Goal: Navigation & Orientation: Find specific page/section

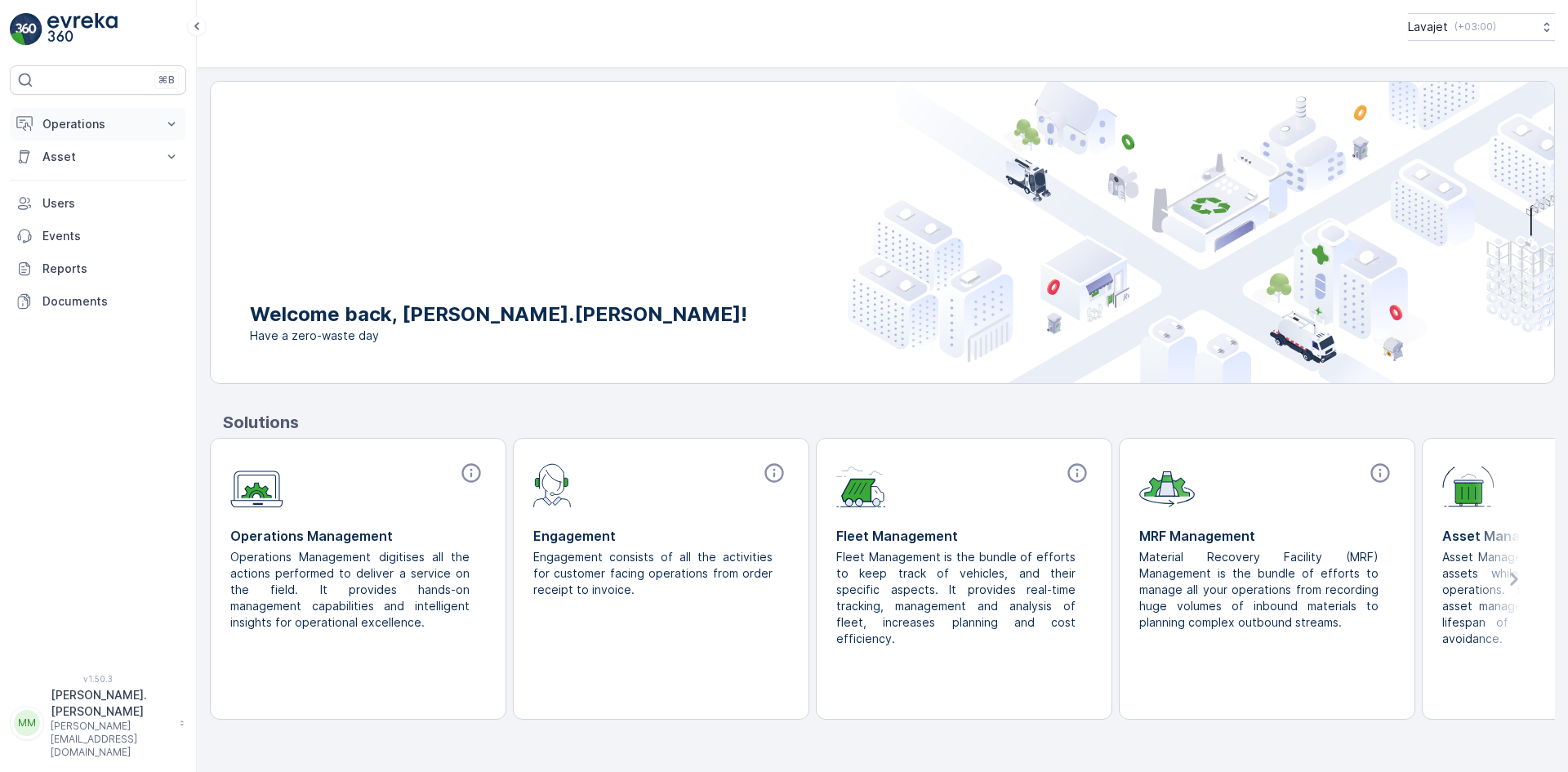
click at [83, 112] on button "Operations" at bounding box center [97, 124] width 176 height 33
click at [71, 145] on p "Insights" at bounding box center [63, 152] width 42 height 16
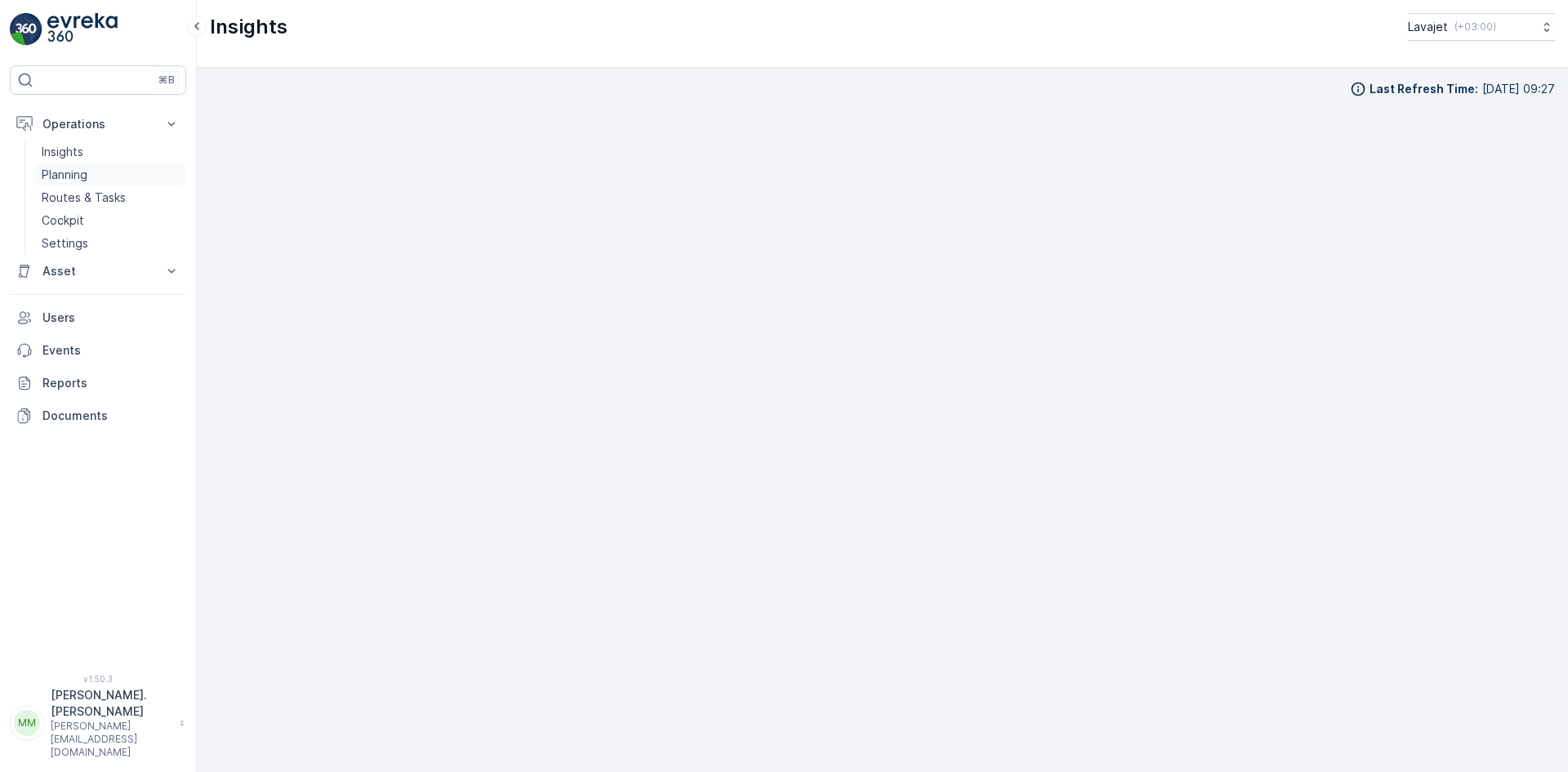
click at [54, 167] on p "Planning" at bounding box center [64, 175] width 46 height 16
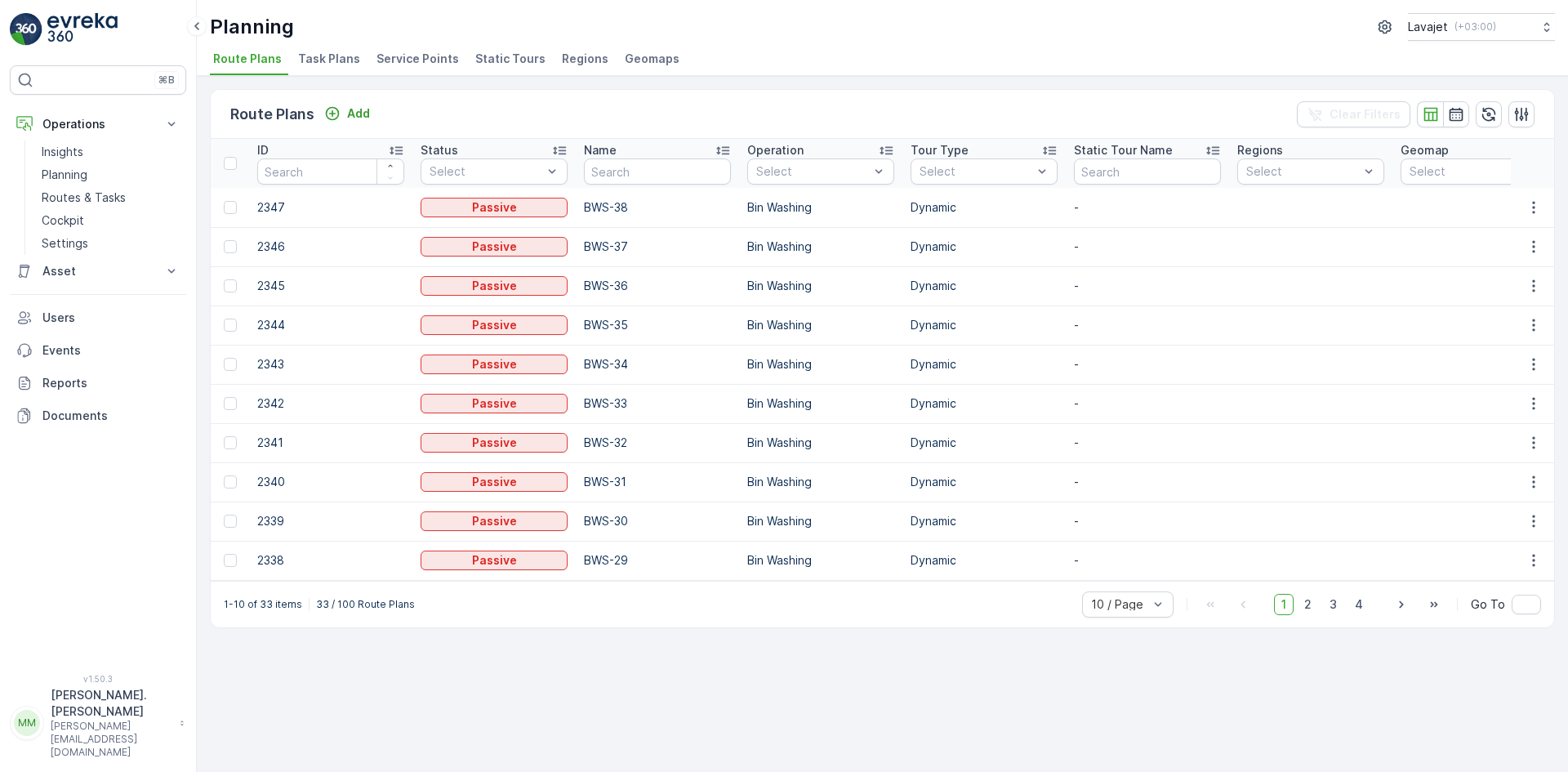
click at [310, 55] on span "Task Plans" at bounding box center [328, 58] width 62 height 16
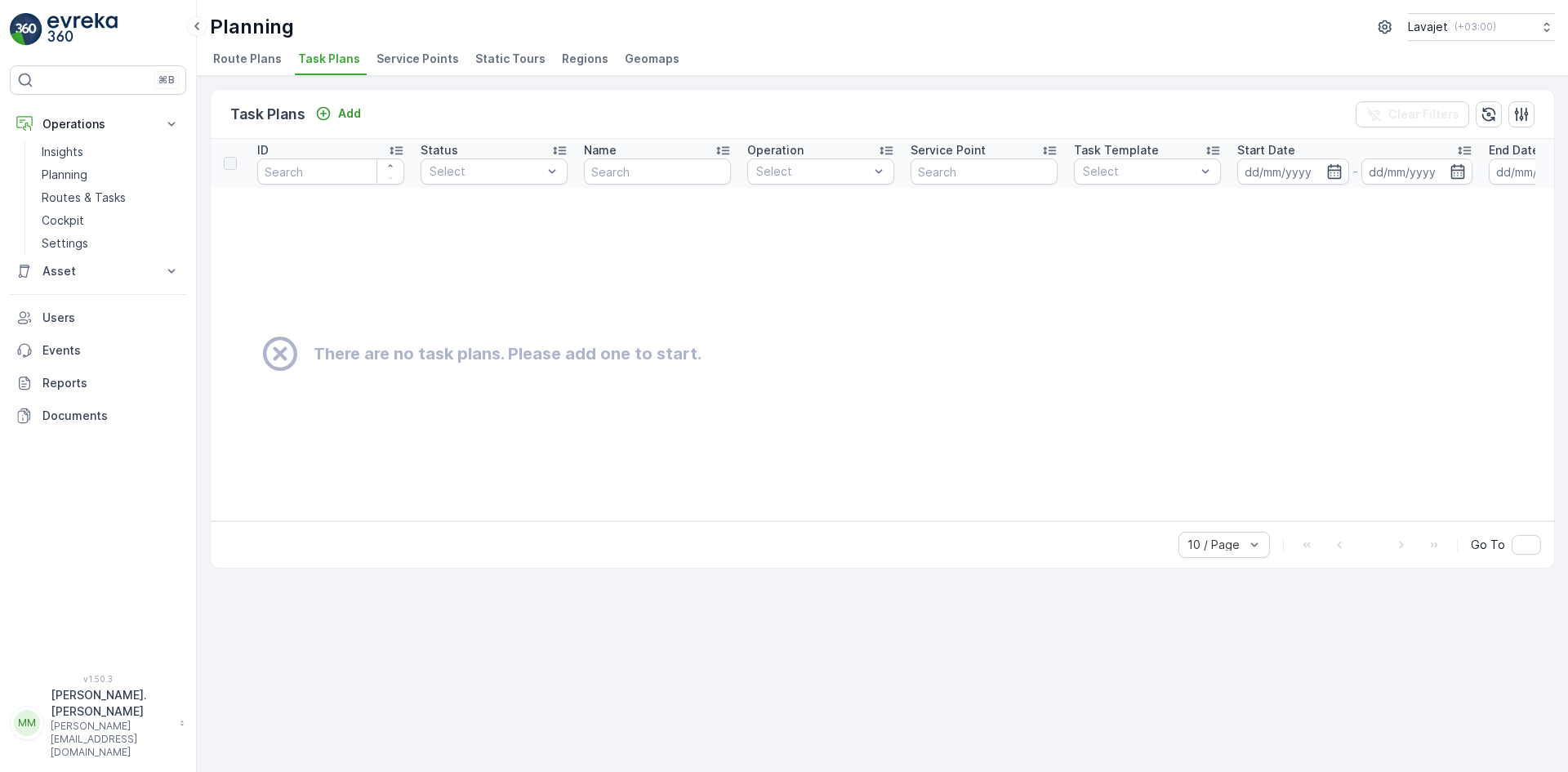
click at [426, 56] on span "Service Points" at bounding box center [418, 58] width 82 height 16
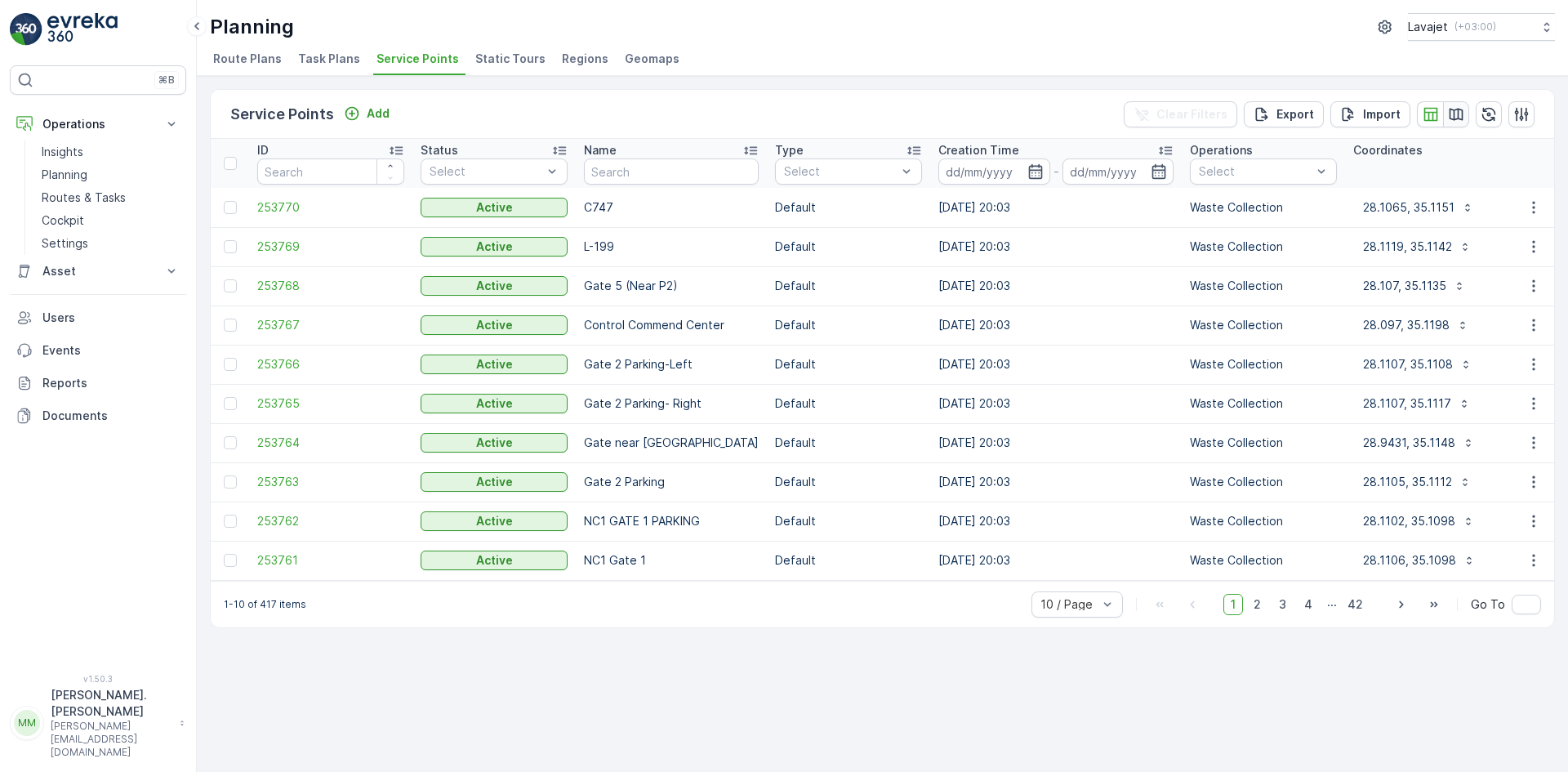
click at [1451, 115] on icon "button" at bounding box center [1457, 114] width 14 height 12
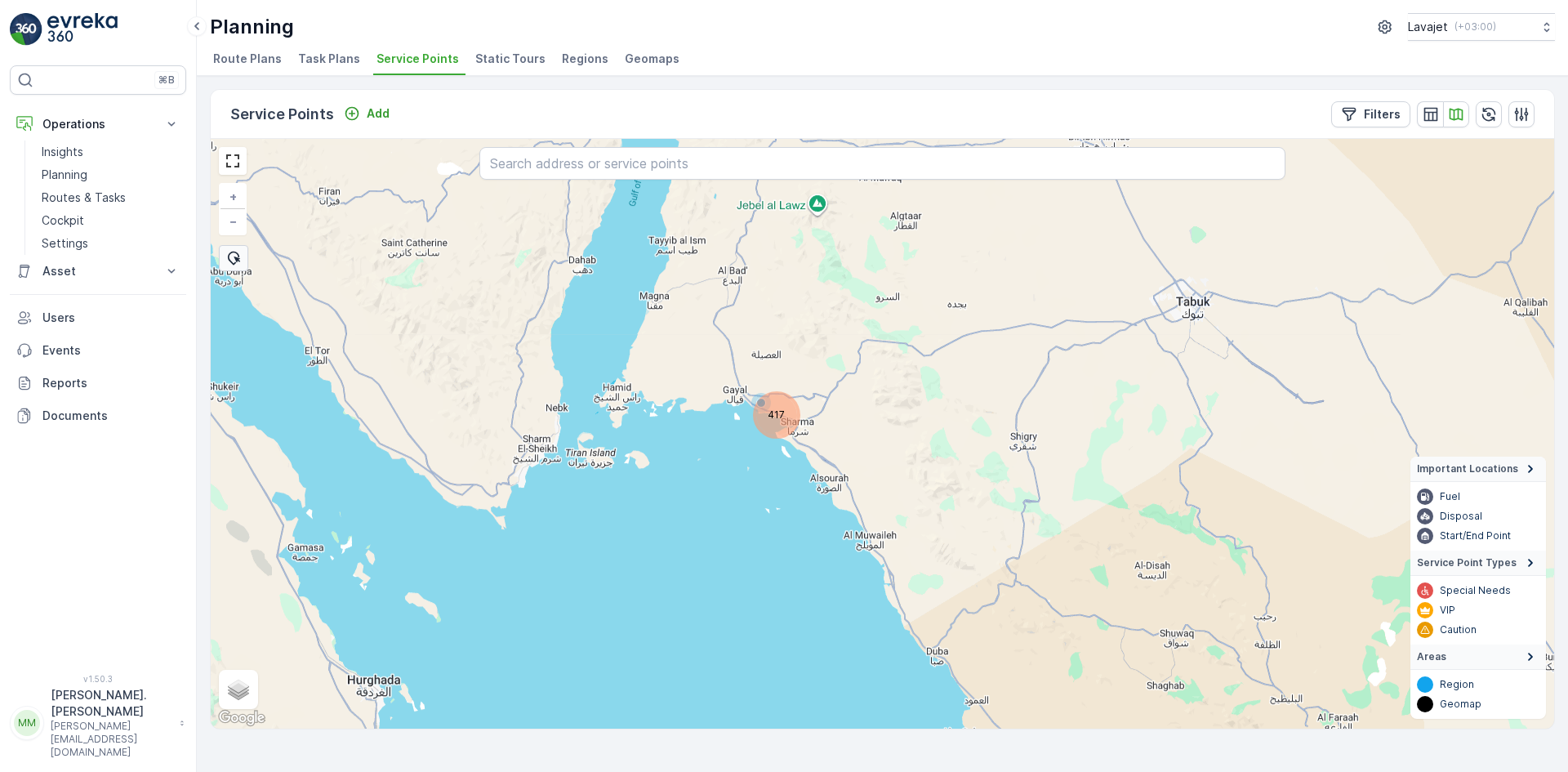
drag, startPoint x: 922, startPoint y: 502, endPoint x: 808, endPoint y: 356, distance: 185.2
click at [808, 356] on div "417 + − Satellite Roadmap Terrain Hybrid Leaflet Keyboard shortcuts Map Data Ma…" at bounding box center [882, 433] width 1343 height 590
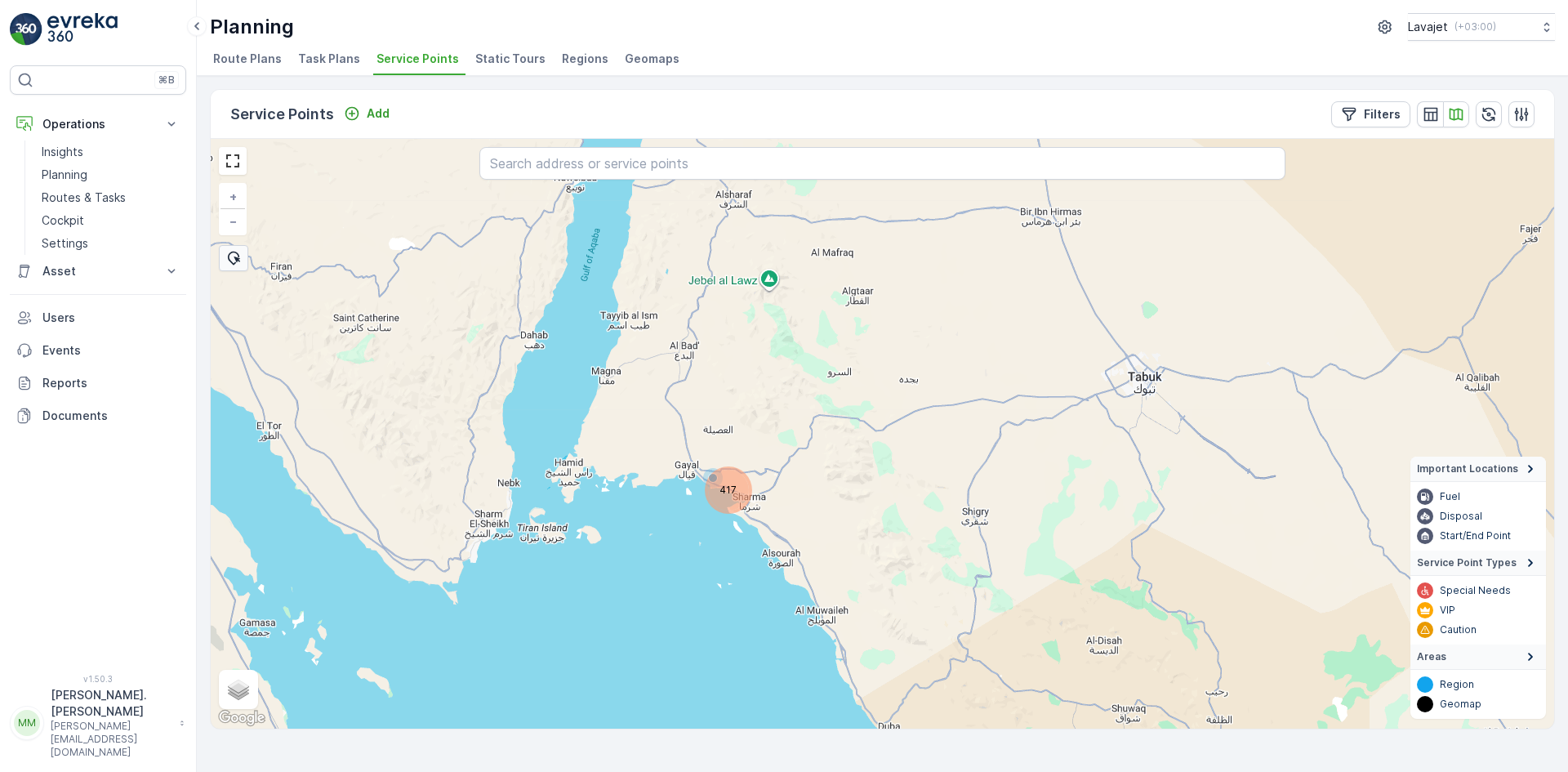
drag, startPoint x: 817, startPoint y: 360, endPoint x: 745, endPoint y: 337, distance: 75.6
click at [756, 314] on div "417 + − Satellite Roadmap Terrain Hybrid Leaflet Keyboard shortcuts Map Data Ma…" at bounding box center [882, 433] width 1343 height 590
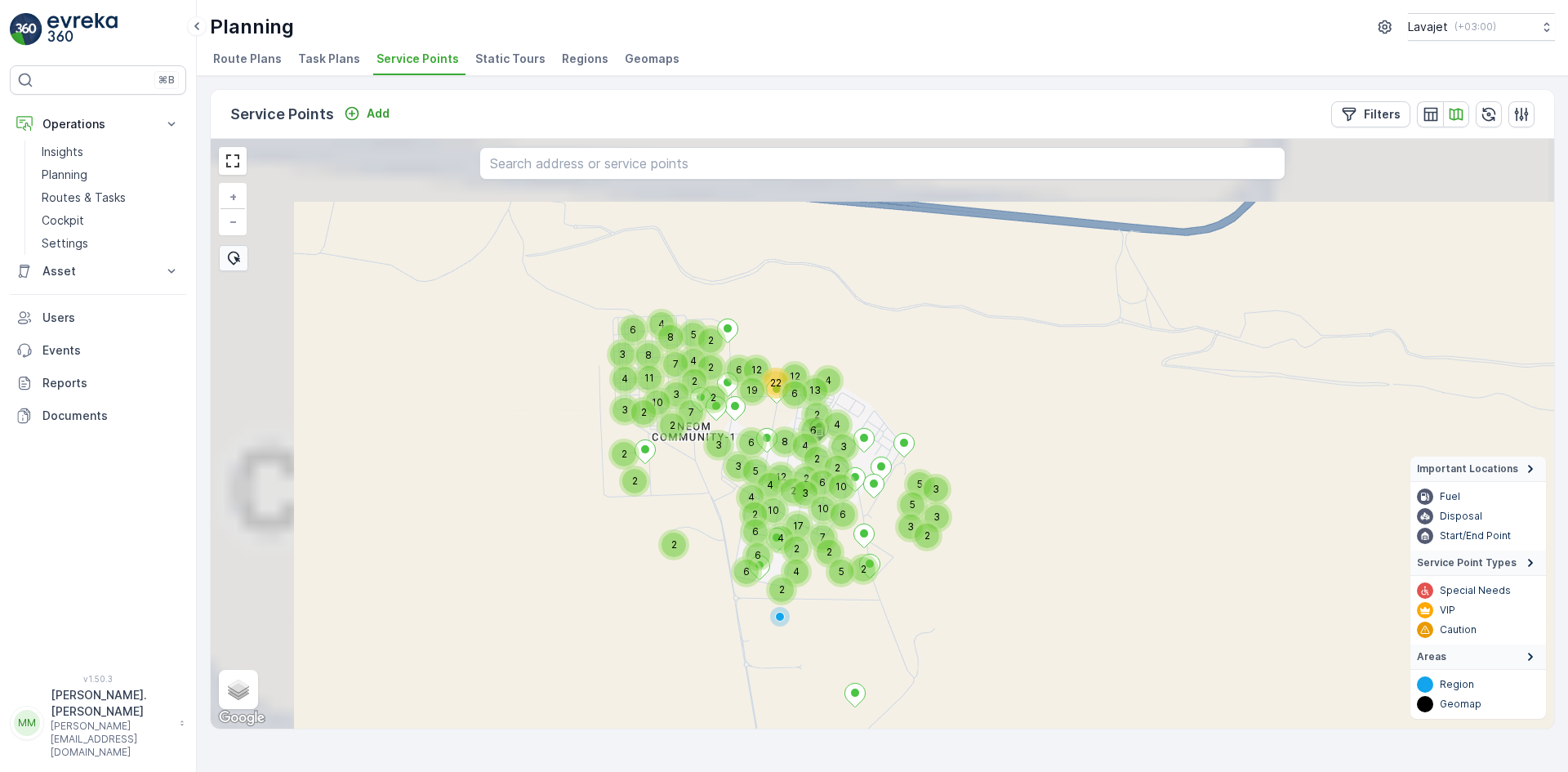
drag, startPoint x: 787, startPoint y: 464, endPoint x: 907, endPoint y: 552, distance: 148.8
click at [932, 582] on div "2 22 4 12 2 6 8 2 12 2 17 2 3 4 6 2 4 13 2 6 7 10 2 4 2 4 10 3 6 5 2 5 3 5 3 2 …" at bounding box center [882, 433] width 1343 height 590
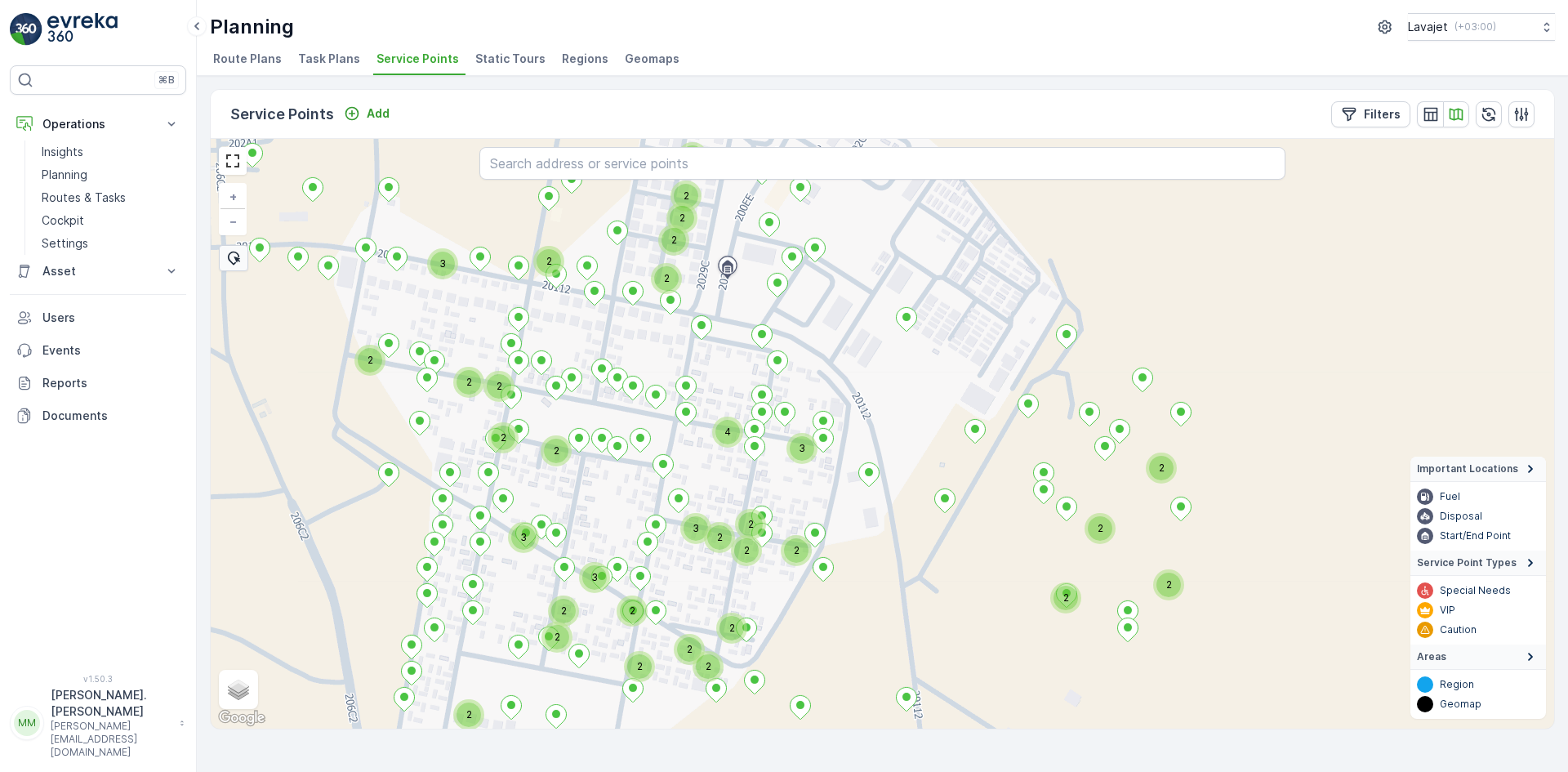
drag, startPoint x: 856, startPoint y: 539, endPoint x: 985, endPoint y: 574, distance: 133.7
click at [985, 574] on div "2 2 2 2 2 2 2 2 2 2 2 2 2 2 3 2 2 3 2 2 2 4 3 2 2 2 2 3 2 3 2 2 2 + − Satellite…" at bounding box center [882, 433] width 1343 height 590
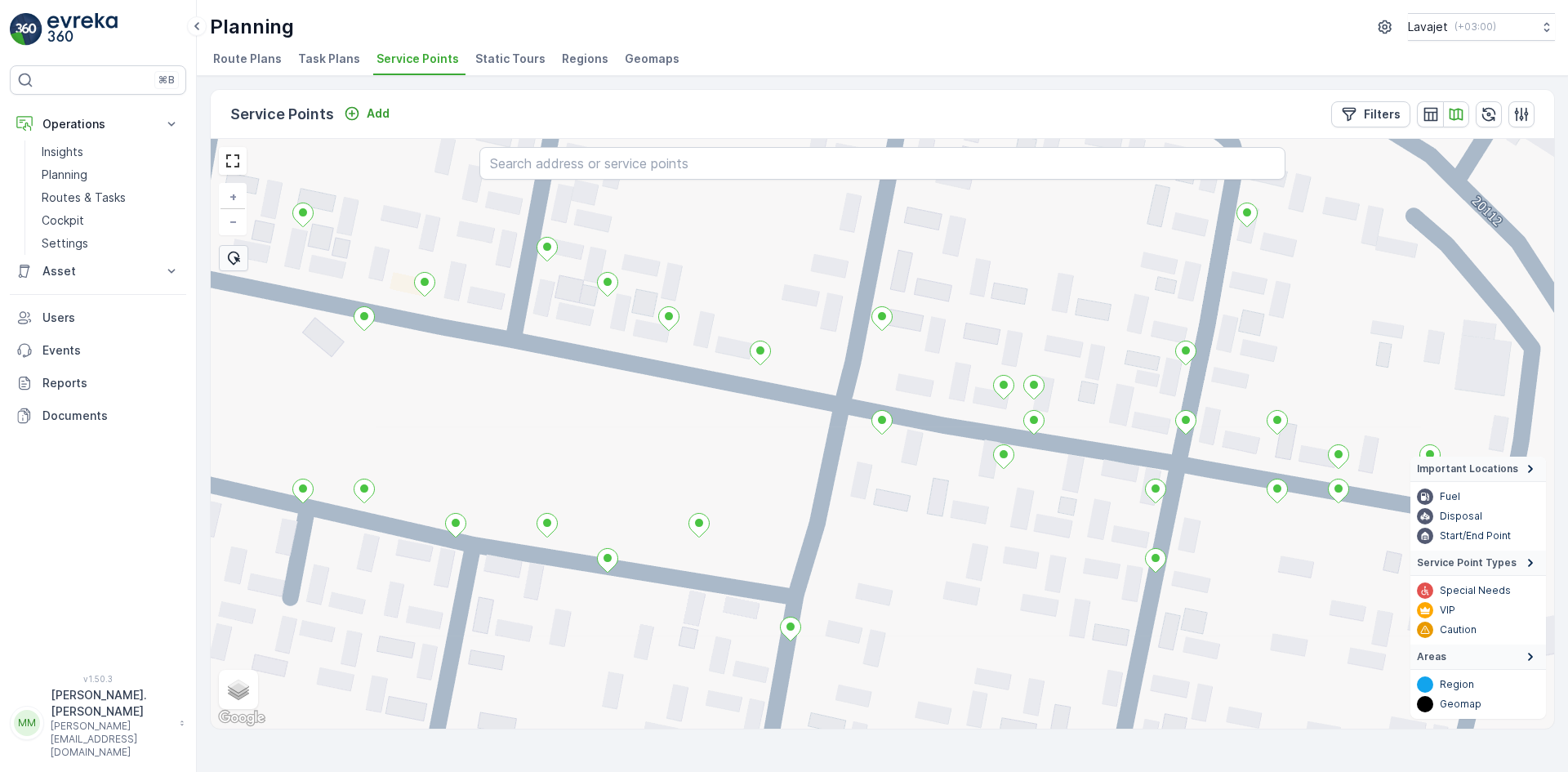
drag, startPoint x: 741, startPoint y: 512, endPoint x: 782, endPoint y: 404, distance: 115.5
click at [782, 404] on div "+ − Satellite Roadmap Terrain Hybrid Leaflet Keyboard shortcuts Map Data Map da…" at bounding box center [882, 433] width 1343 height 590
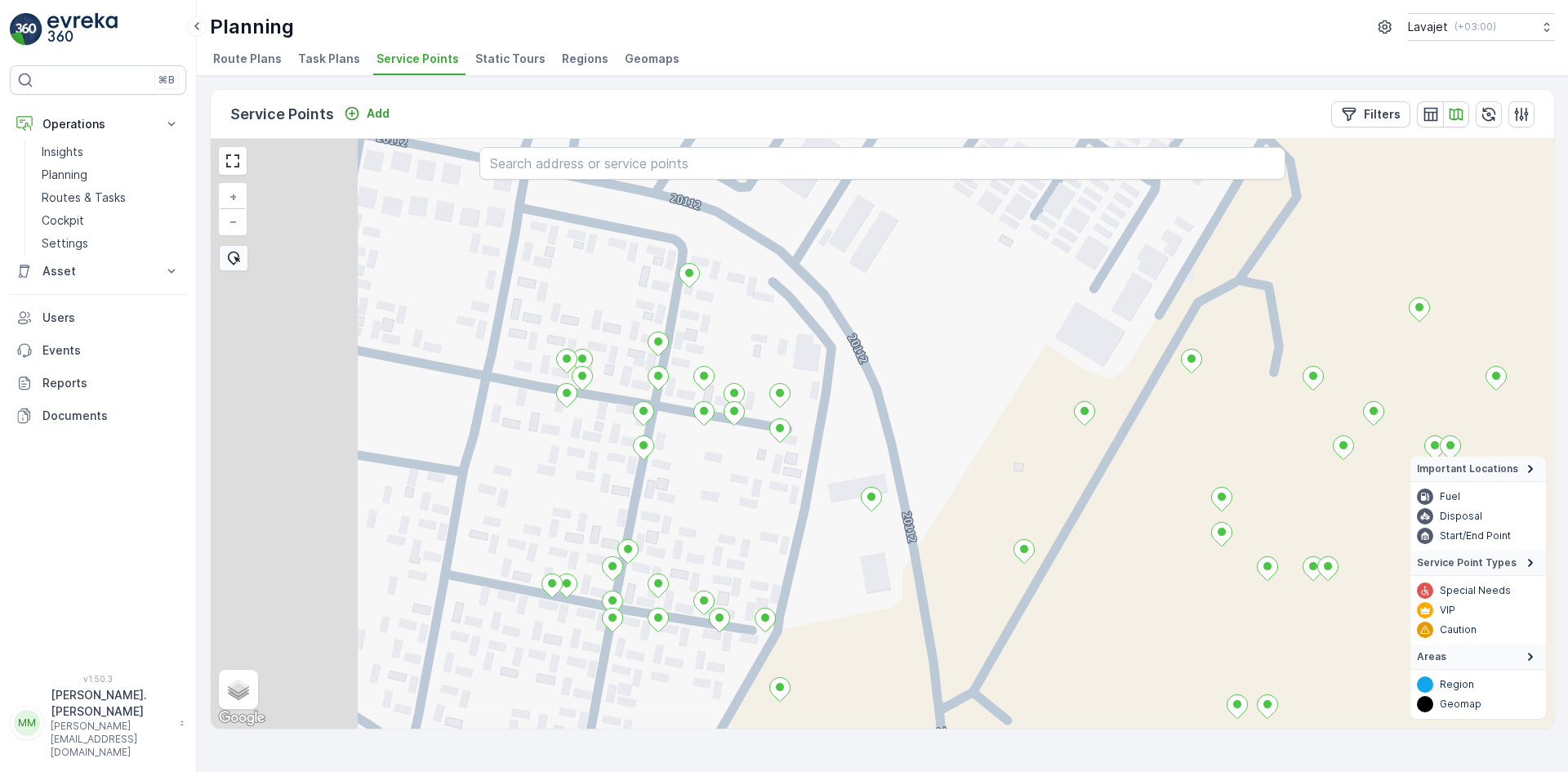
drag, startPoint x: 986, startPoint y: 561, endPoint x: 1154, endPoint y: 645, distance: 187.8
click at [1169, 659] on div "+ − Satellite Roadmap Terrain Hybrid Leaflet Keyboard shortcuts Map Data Map da…" at bounding box center [882, 433] width 1343 height 590
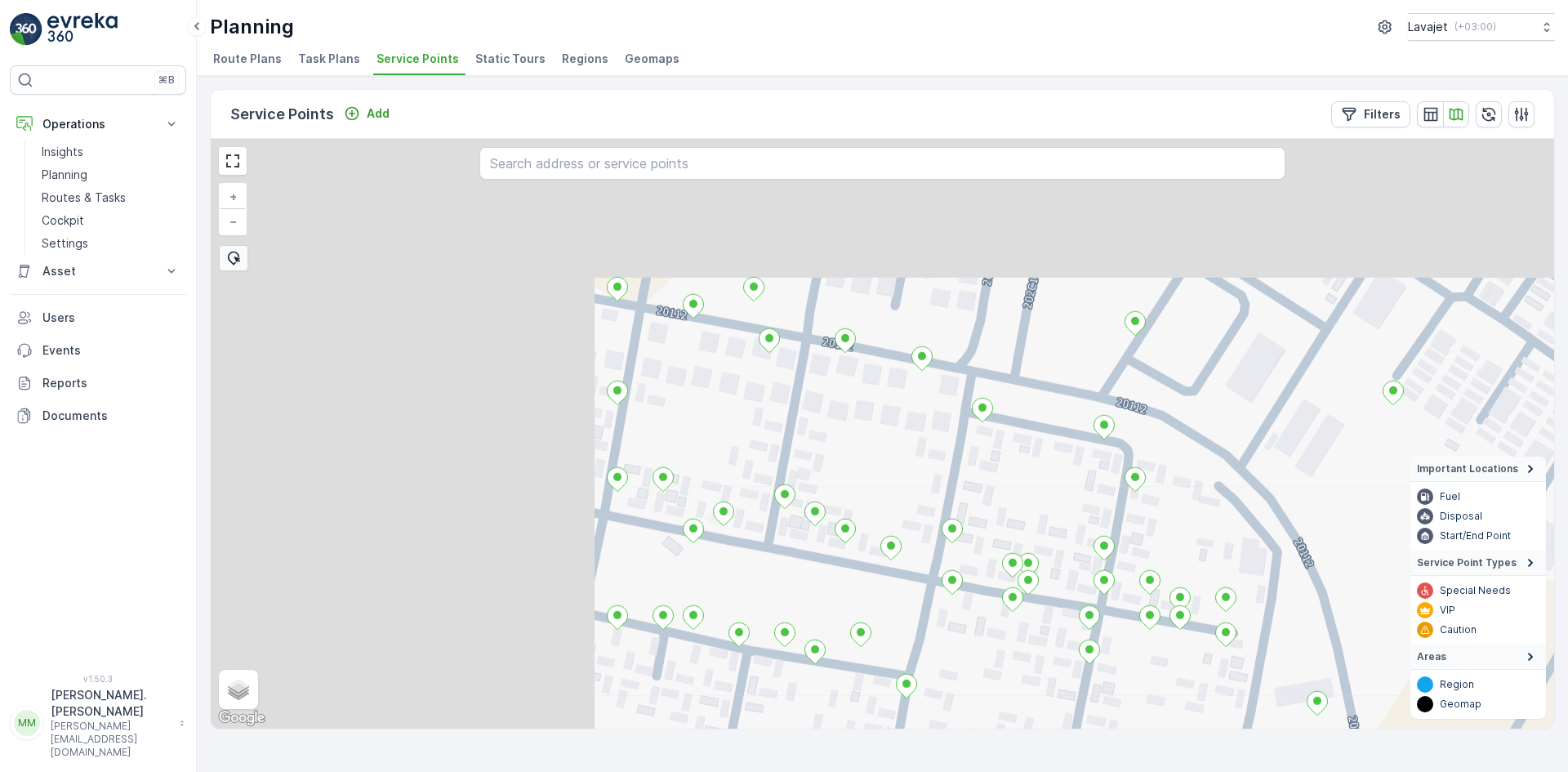
drag, startPoint x: 831, startPoint y: 397, endPoint x: 1183, endPoint y: 527, distance: 375.2
click at [1183, 527] on div "+ − Satellite Roadmap Terrain Hybrid Leaflet Keyboard shortcuts Map Data Map da…" at bounding box center [882, 433] width 1343 height 590
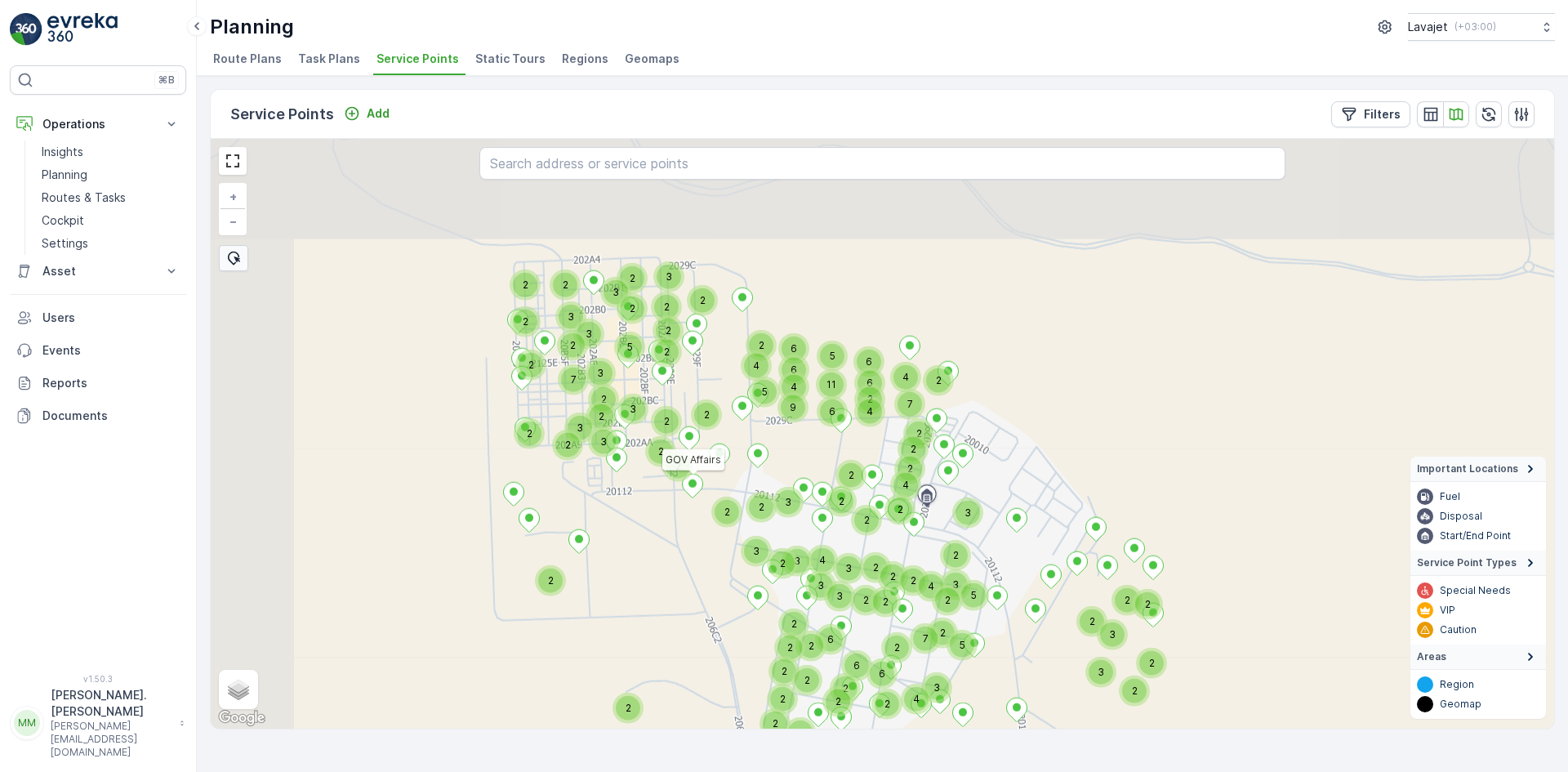
drag, startPoint x: 523, startPoint y: 361, endPoint x: 695, endPoint y: 484, distance: 211.5
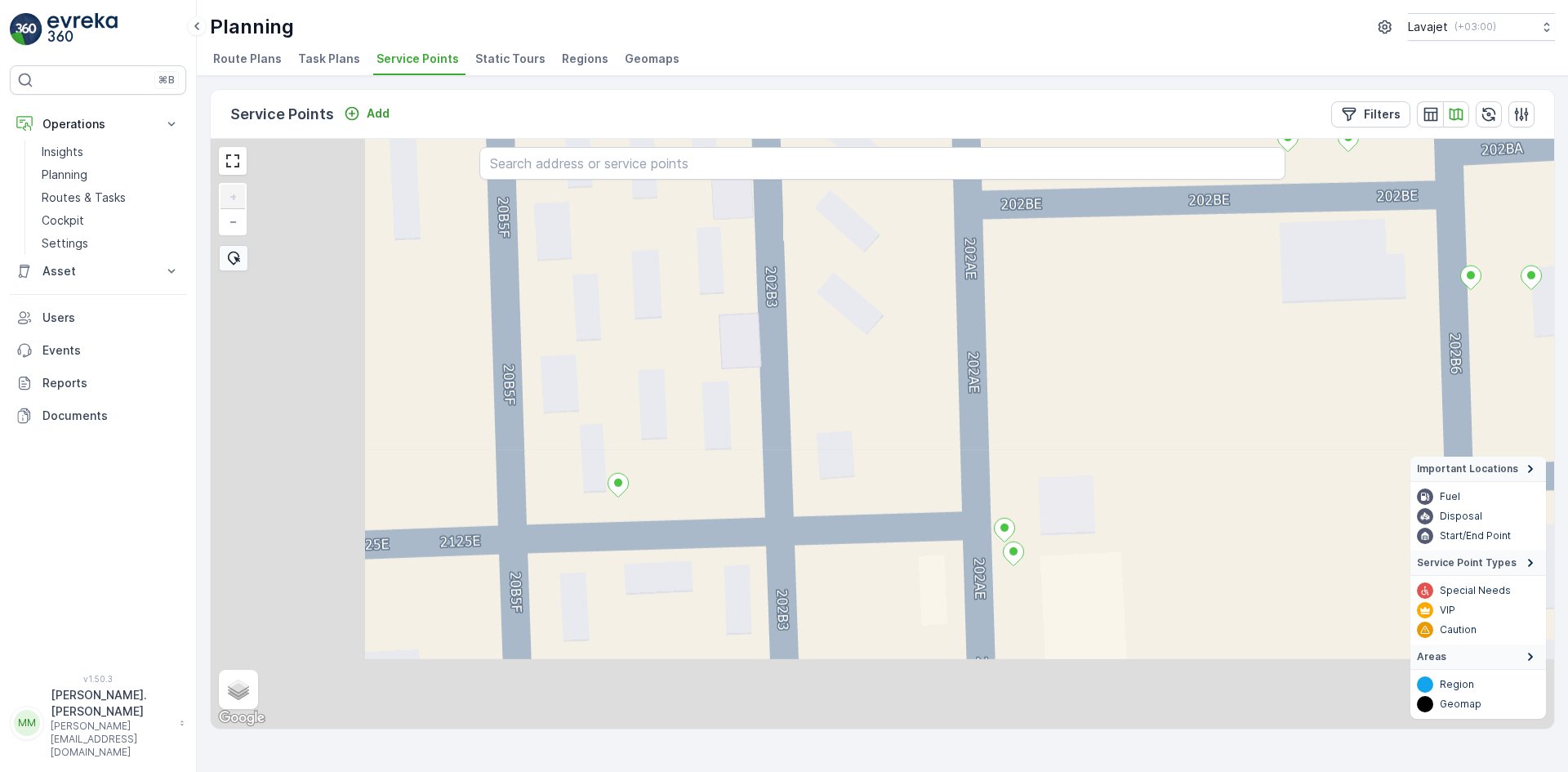
drag, startPoint x: 476, startPoint y: 475, endPoint x: 724, endPoint y: 351, distance: 277.3
click at [725, 352] on div "+ − Satellite Roadmap Terrain Hybrid Leaflet Keyboard shortcuts Map Data Map da…" at bounding box center [882, 433] width 1343 height 590
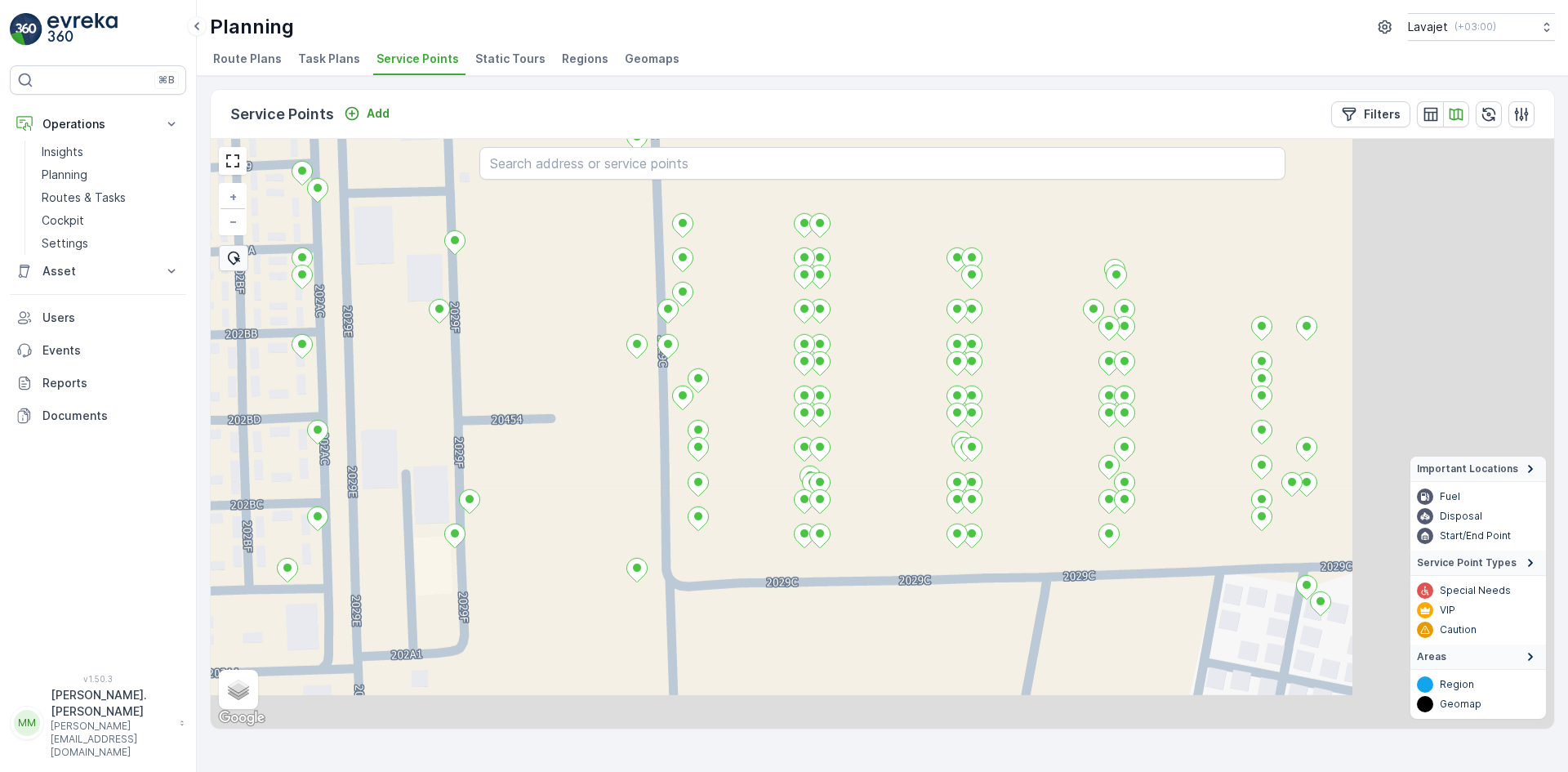
drag, startPoint x: 1117, startPoint y: 558, endPoint x: 874, endPoint y: 472, distance: 257.8
click at [874, 472] on div "+ − Satellite Roadmap Terrain Hybrid Leaflet Keyboard shortcuts Map Data Map da…" at bounding box center [882, 433] width 1343 height 590
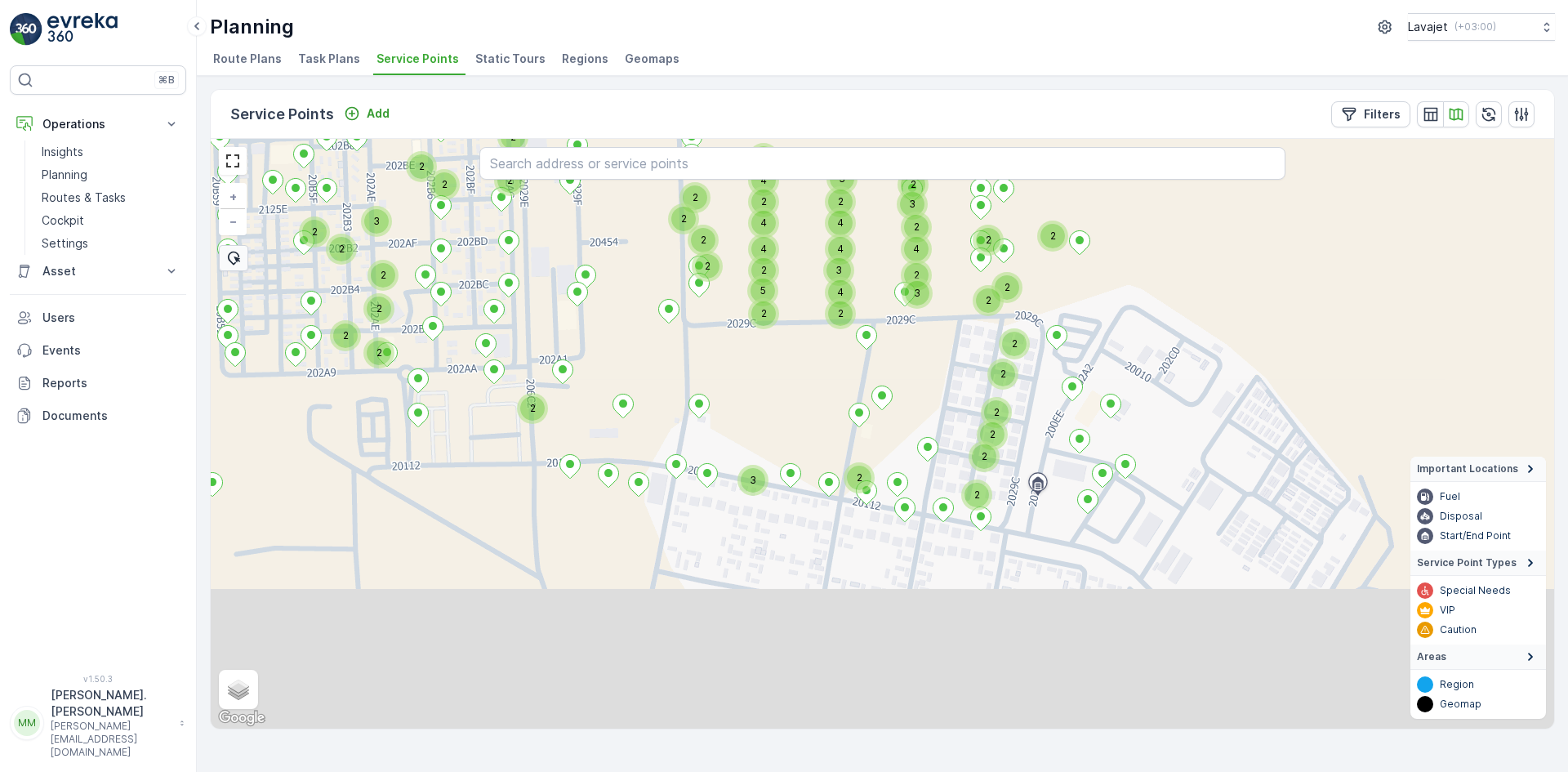
drag, startPoint x: 904, startPoint y: 544, endPoint x: 820, endPoint y: 384, distance: 180.7
click at [820, 384] on div "2 2 2 2 2 2 2 2 3 3 2 2 4 4 4 2 3 2 3 2 4 2 2 2 2 3 2 2 2 2 2 4 2 4 2 2 2 2 2 2…" at bounding box center [882, 433] width 1343 height 590
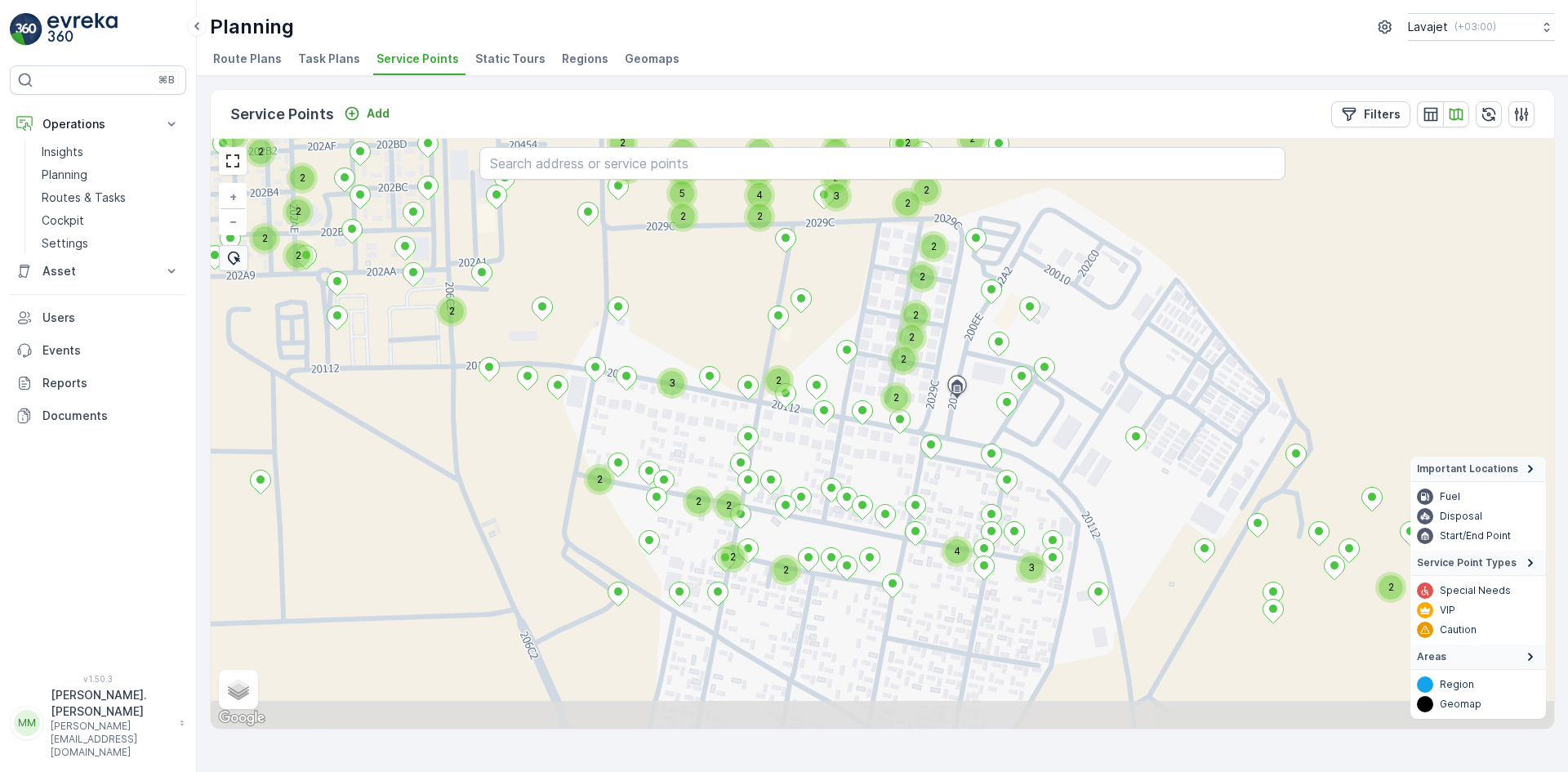
drag, startPoint x: 963, startPoint y: 544, endPoint x: 886, endPoint y: 461, distance: 113.2
click at [886, 461] on div "2 2 2 2 2 2 2 2 3 3 2 2 4 4 4 2 3 2 3 2 4 2 2 2 2 3 2 2 2 2 2 4 2 4 2 2 2 2 4 2…" at bounding box center [882, 433] width 1343 height 590
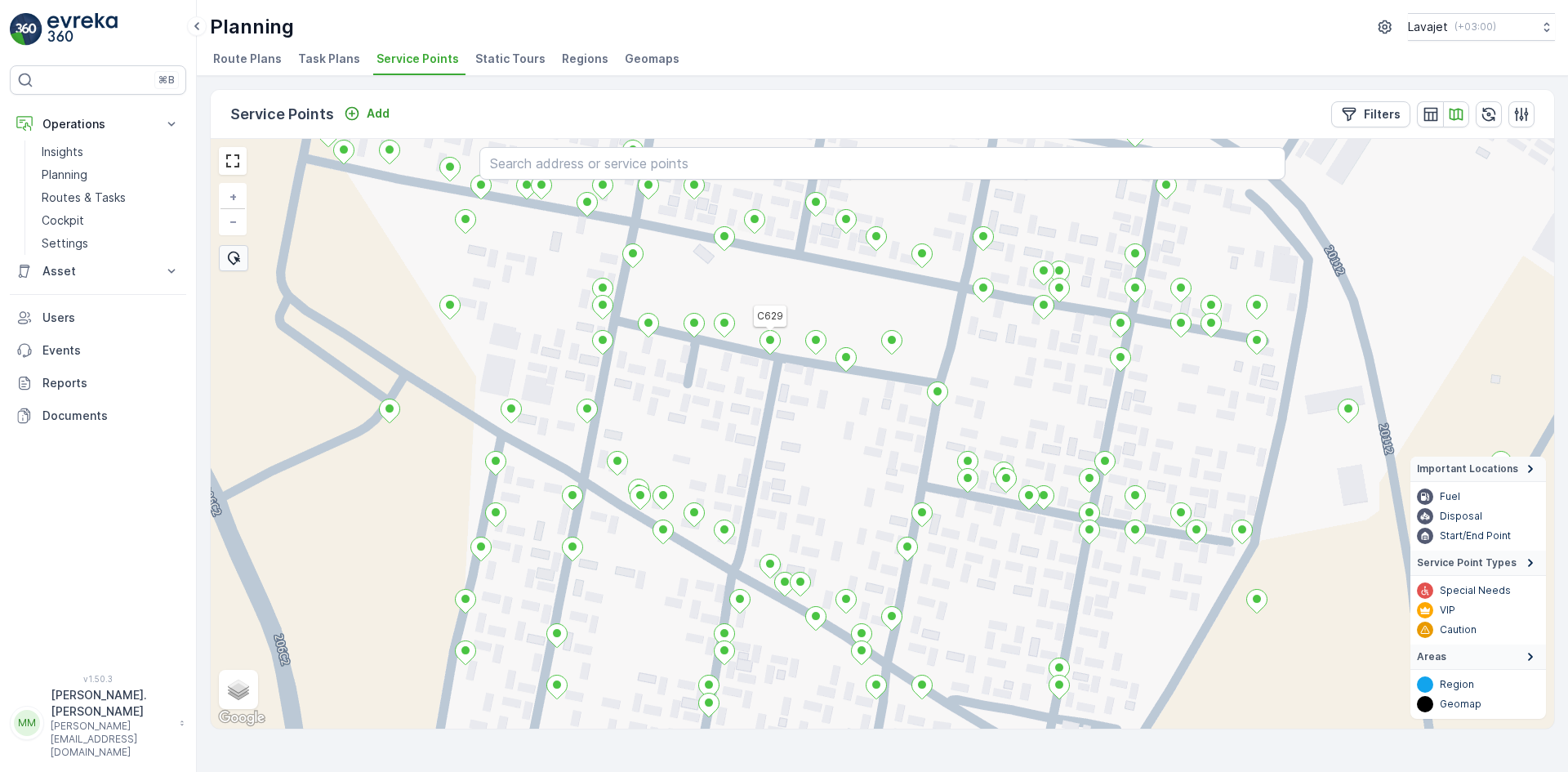
click at [769, 340] on ellipse at bounding box center [769, 340] width 8 height 8
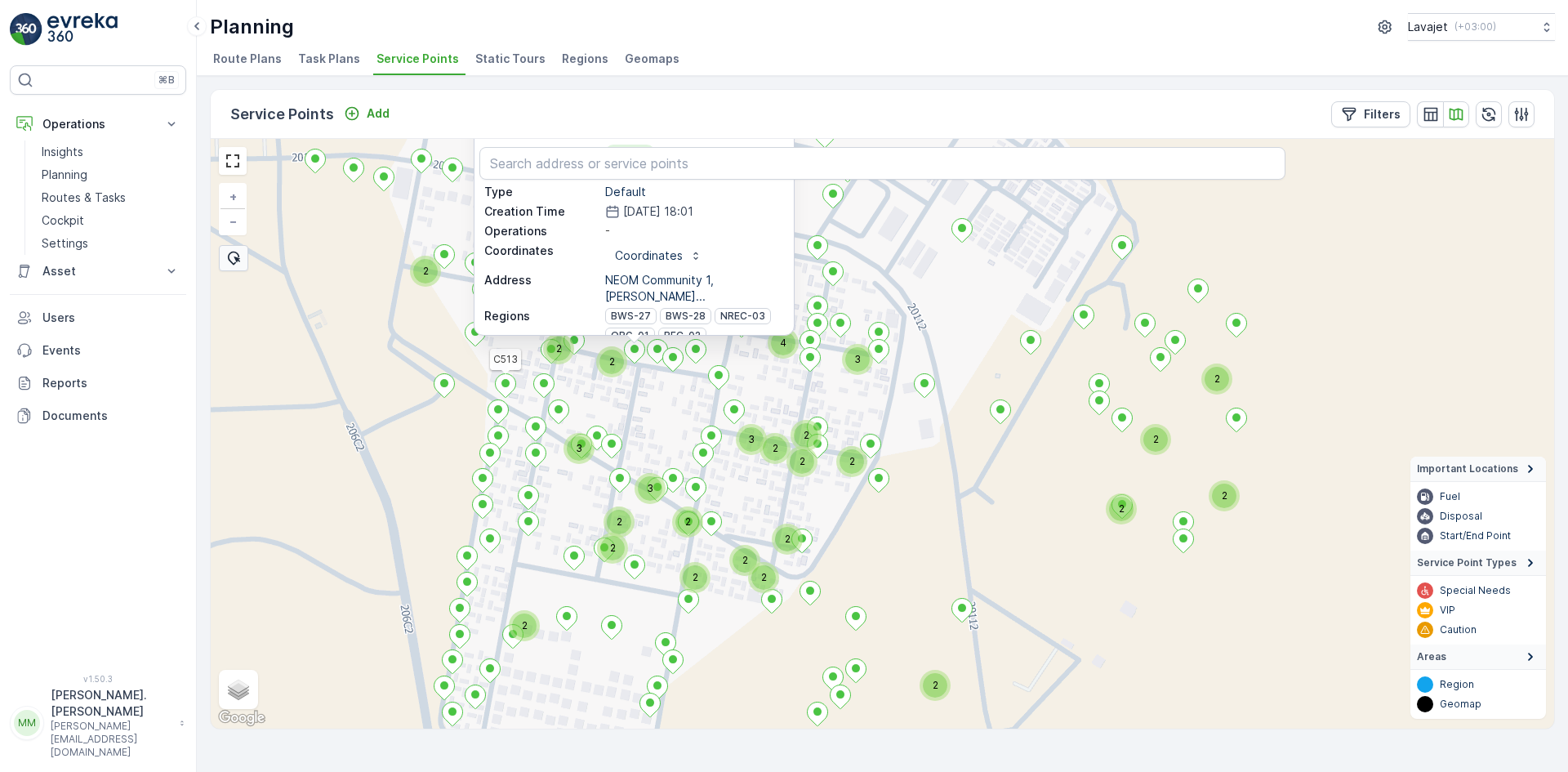
click at [887, 526] on div "2 2 2 2 2 2 2 2 2 2 2 2 2 2 3 2 2 3 2 4 3 2 2 2 2 3 2 3 2 2 2 C513 C629 ID 2529…" at bounding box center [882, 433] width 1343 height 590
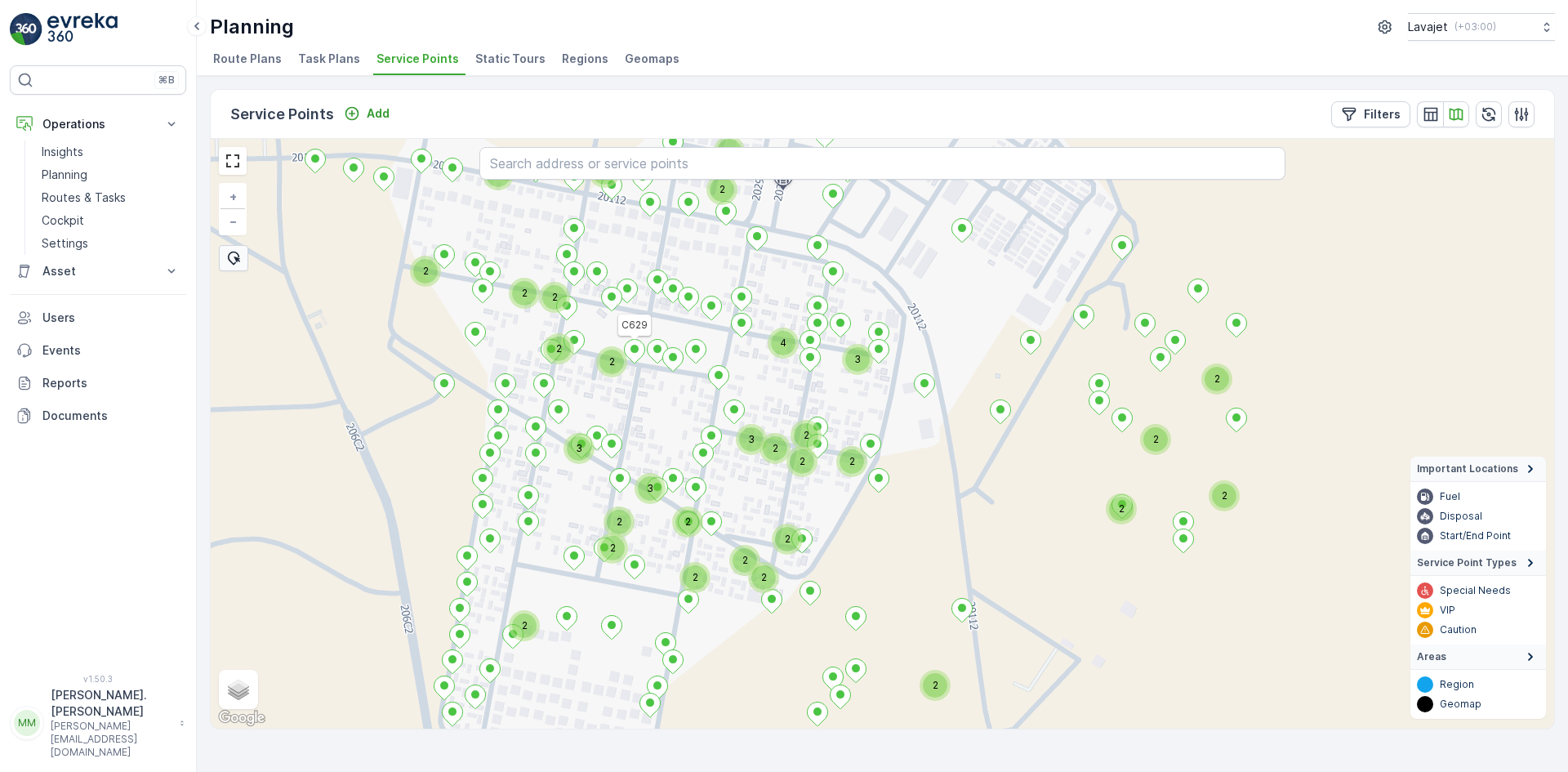
click at [631, 353] on icon at bounding box center [636, 351] width 21 height 23
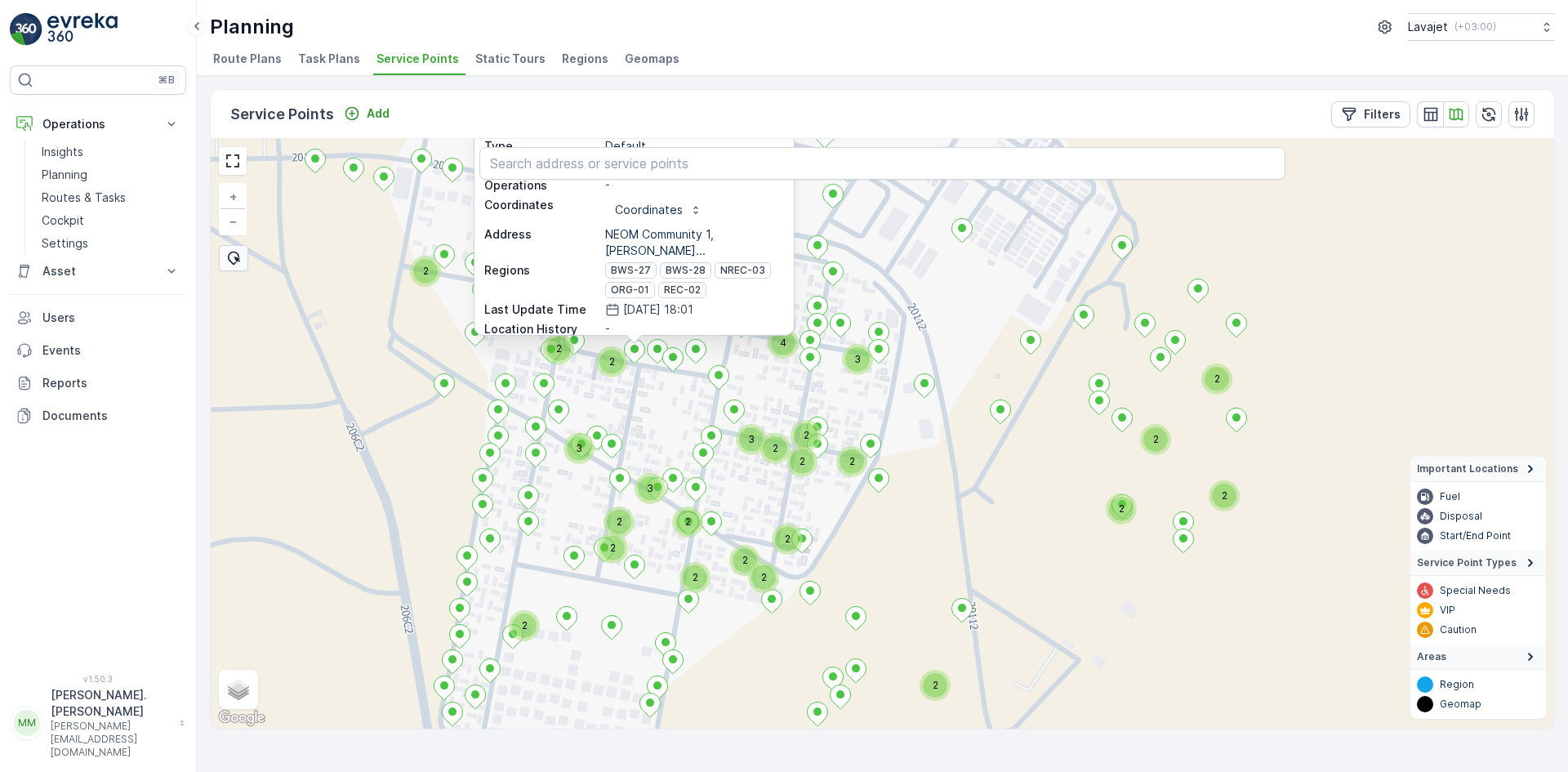
scroll to position [19, 0]
